Goal: Task Accomplishment & Management: Manage account settings

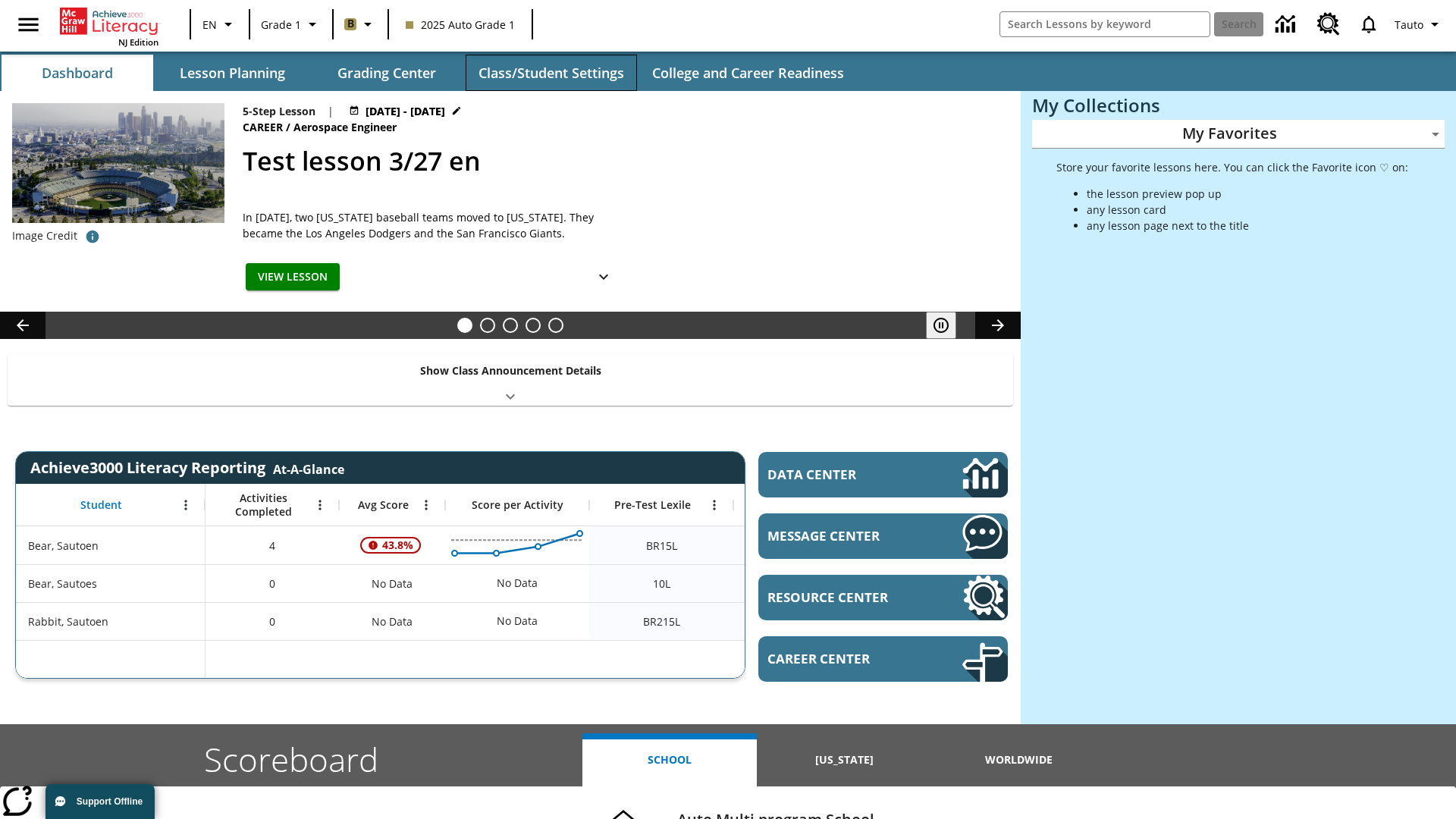
click at [551, 73] on button "Class/Student Settings" at bounding box center [551, 72] width 172 height 36
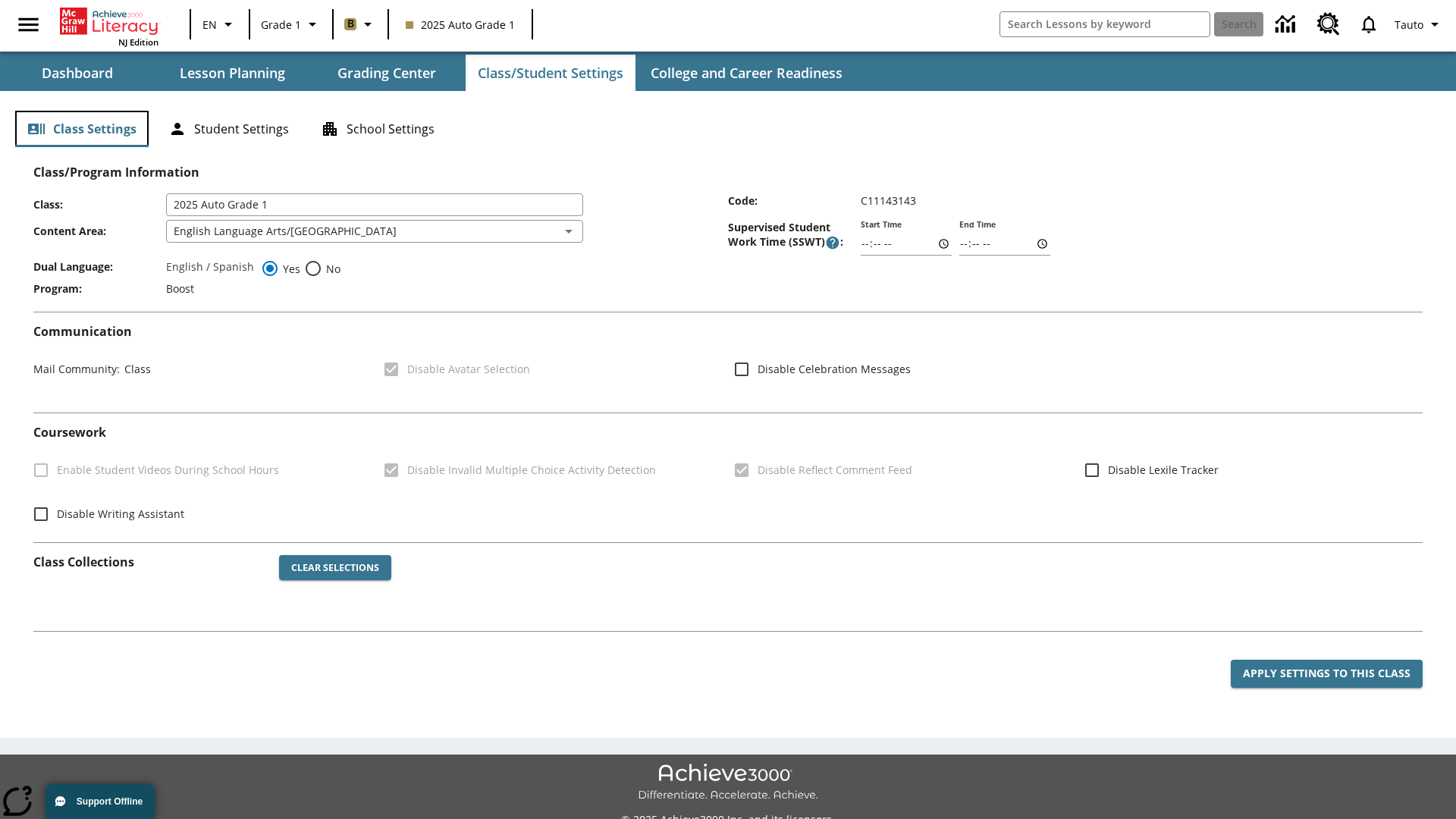
click at [82, 129] on button "Class Settings" at bounding box center [82, 129] width 134 height 36
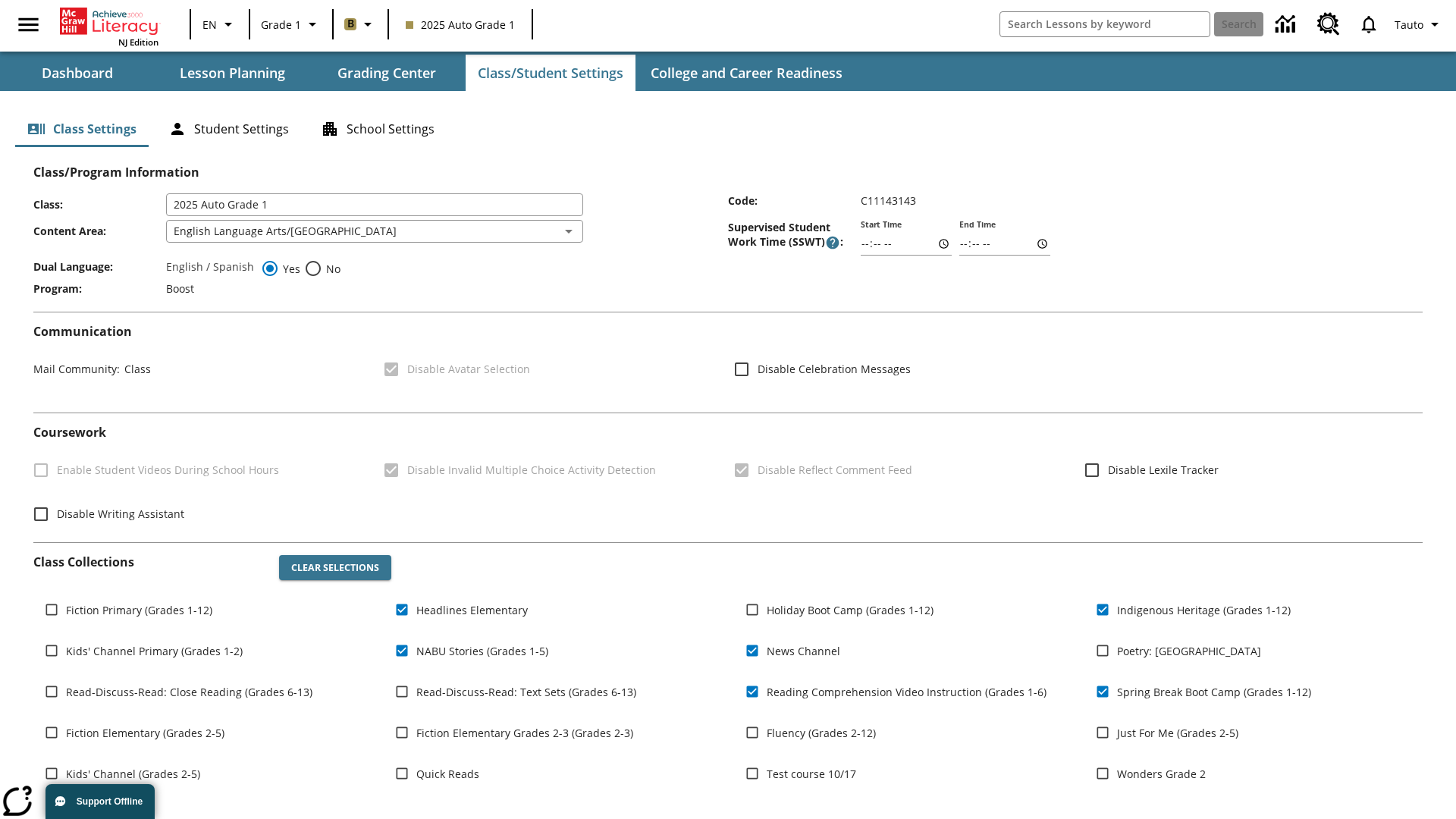
click at [139, 609] on span "Fiction Primary (Grades 1-12)" at bounding box center [139, 609] width 147 height 16
click at [66, 609] on input "Fiction Primary (Grades 1-12)" at bounding box center [51, 609] width 29 height 29
checkbox input "true"
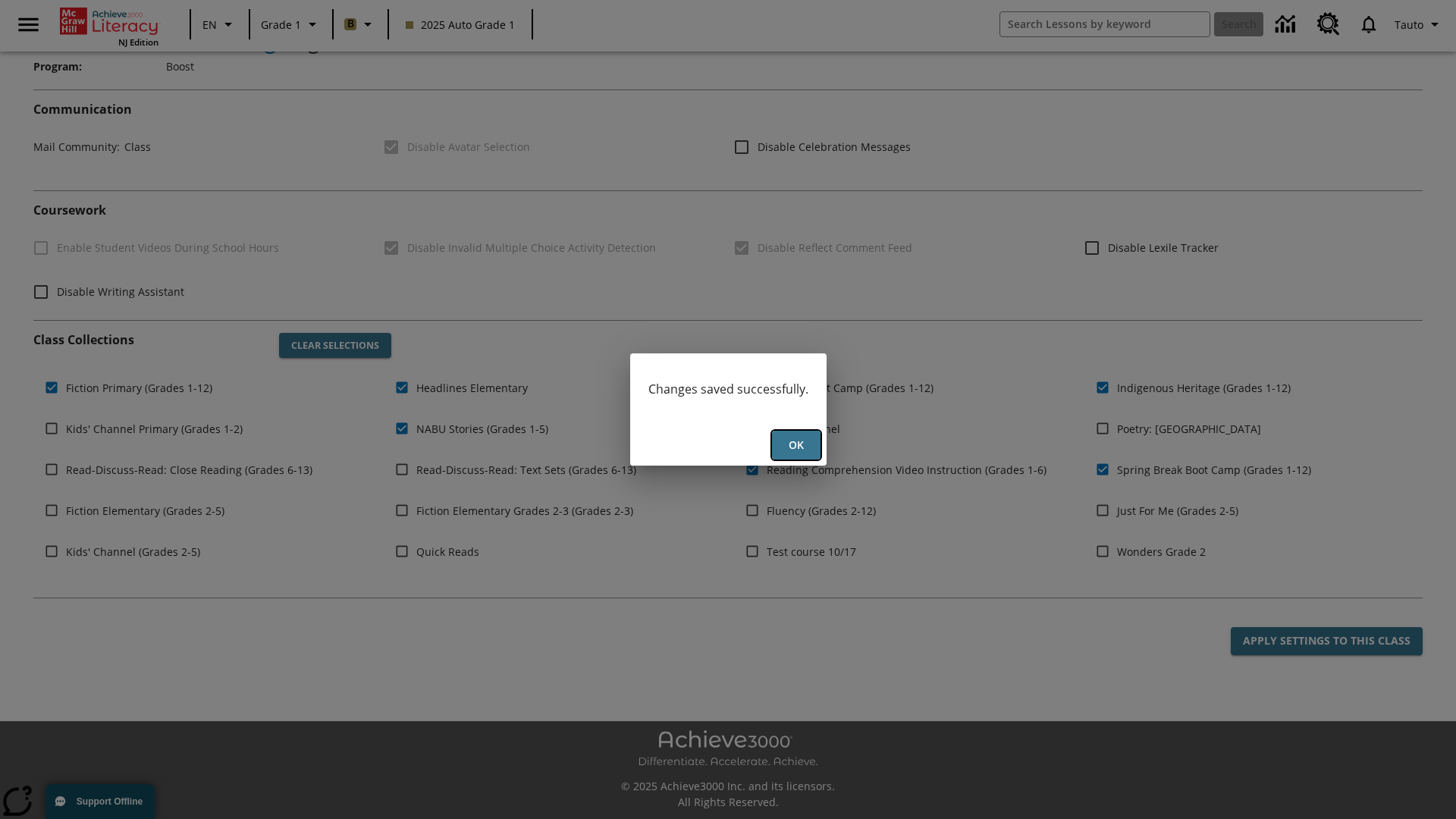
click at [796, 445] on button "Ok" at bounding box center [796, 446] width 49 height 29
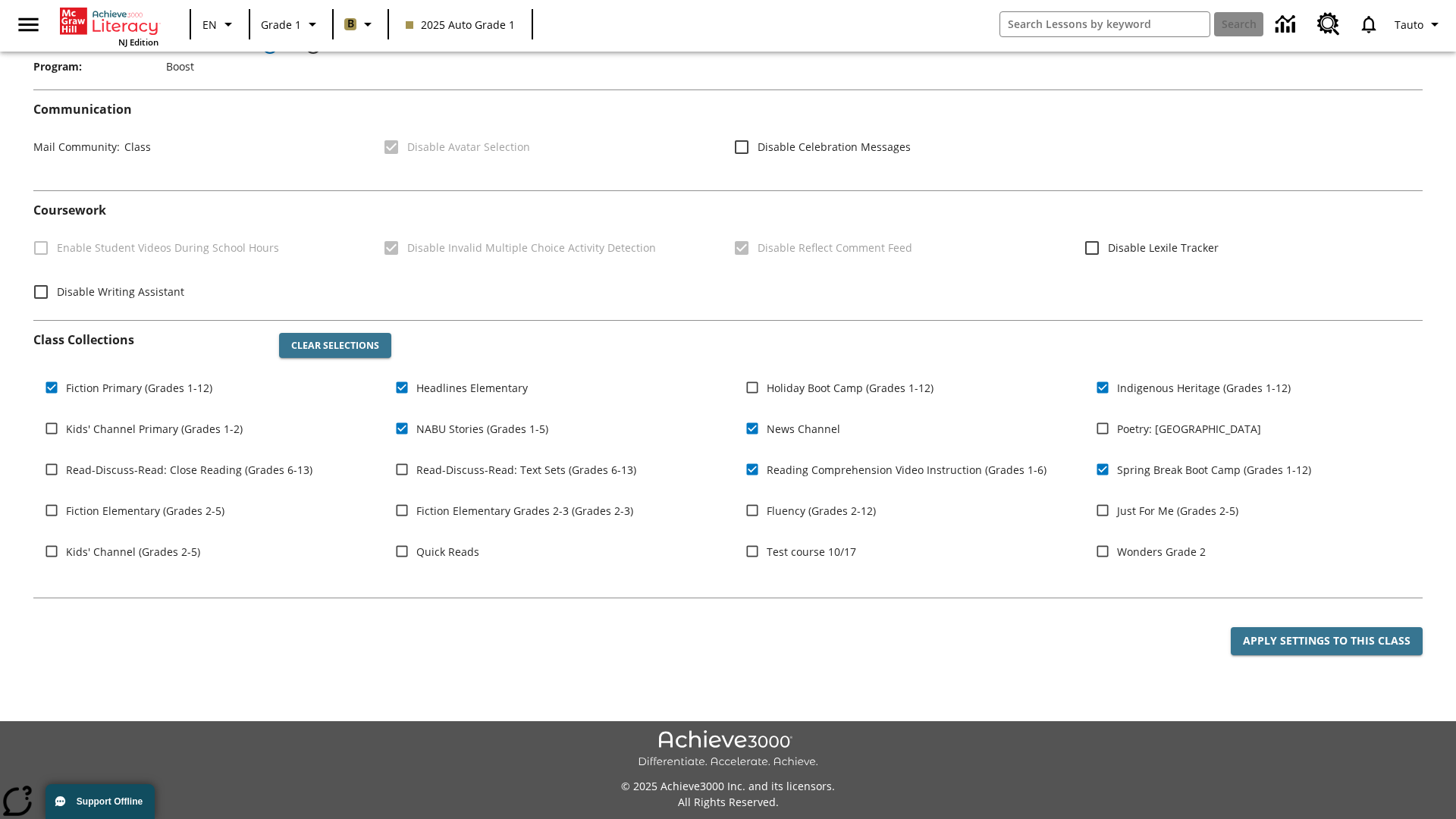
scroll to position [222, 0]
click at [1419, 24] on span "Tauto" at bounding box center [1407, 24] width 29 height 16
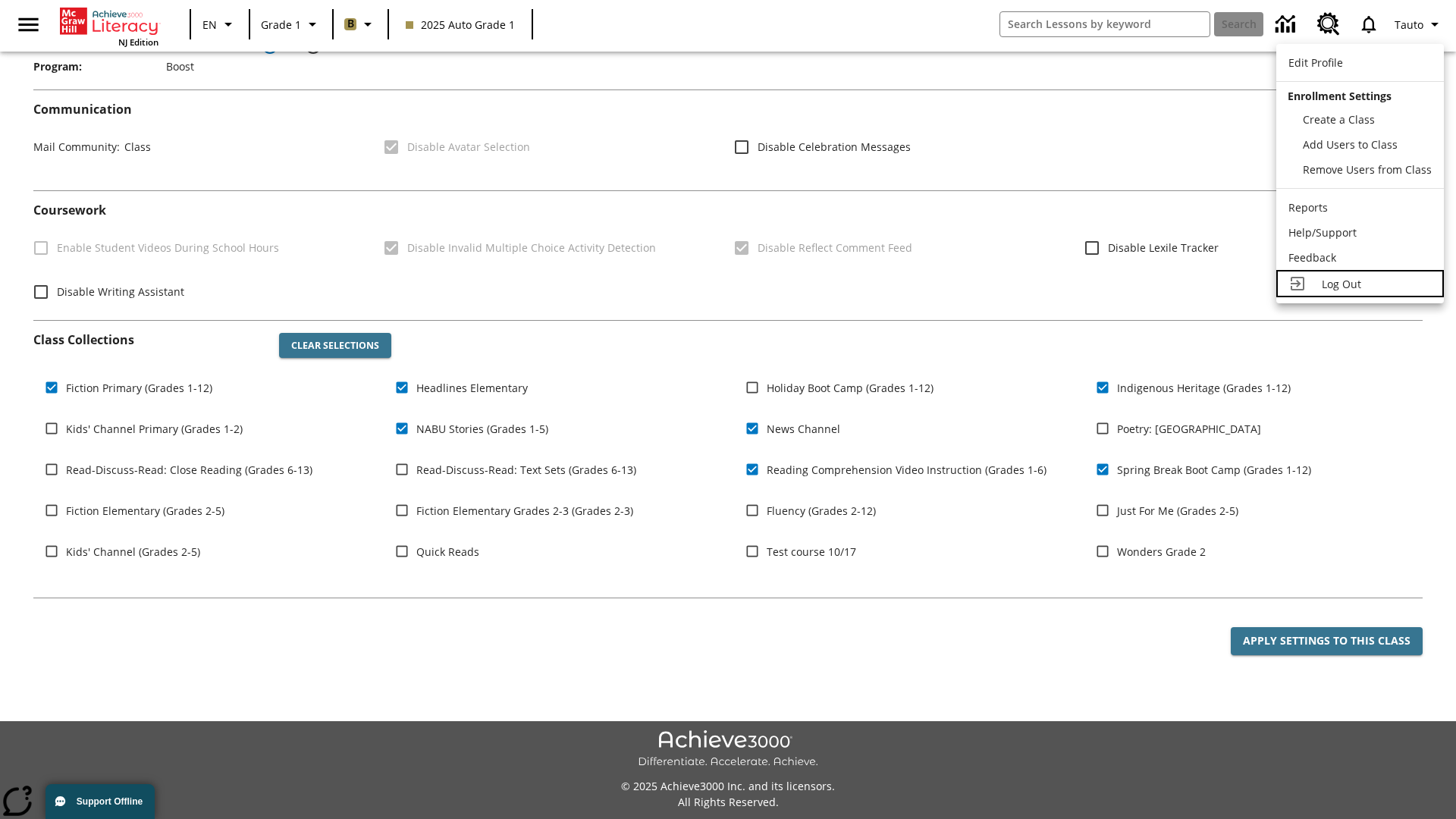
click at [1360, 283] on span "Log Out" at bounding box center [1341, 283] width 40 height 15
